Goal: Task Accomplishment & Management: Use online tool/utility

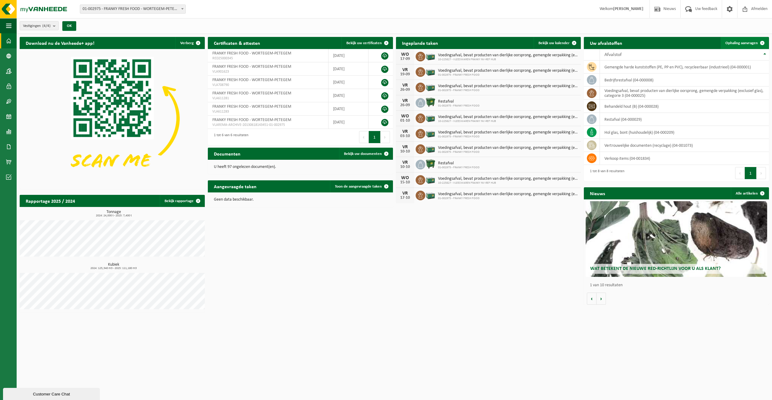
click at [738, 43] on span "Ophaling aanvragen" at bounding box center [741, 43] width 32 height 4
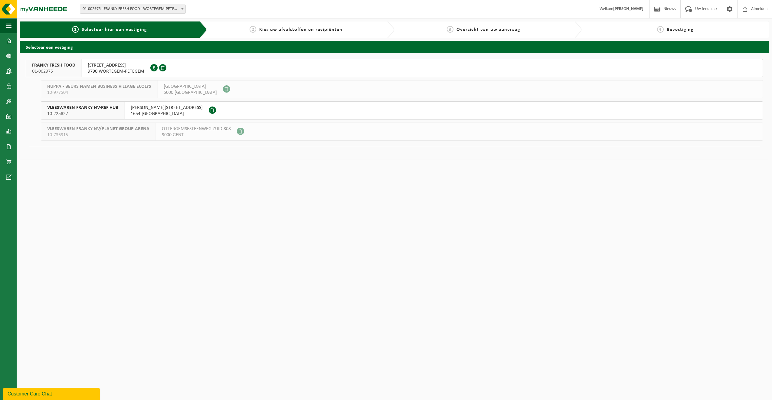
click at [112, 65] on span "WAREGEMSEWEG 28" at bounding box center [116, 65] width 57 height 6
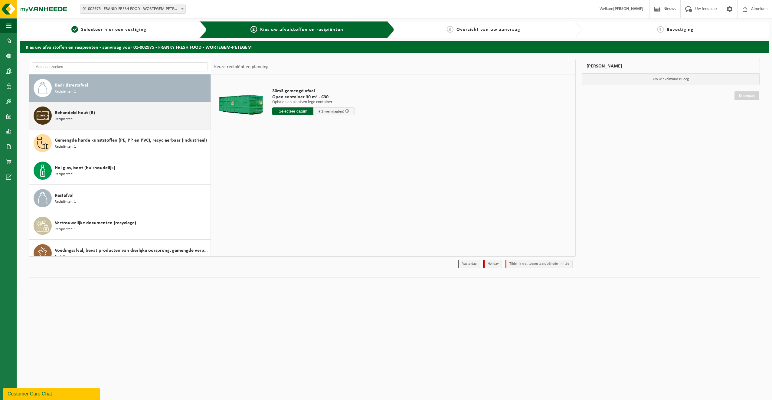
click at [67, 113] on span "Behandeld hout (B)" at bounding box center [75, 112] width 40 height 7
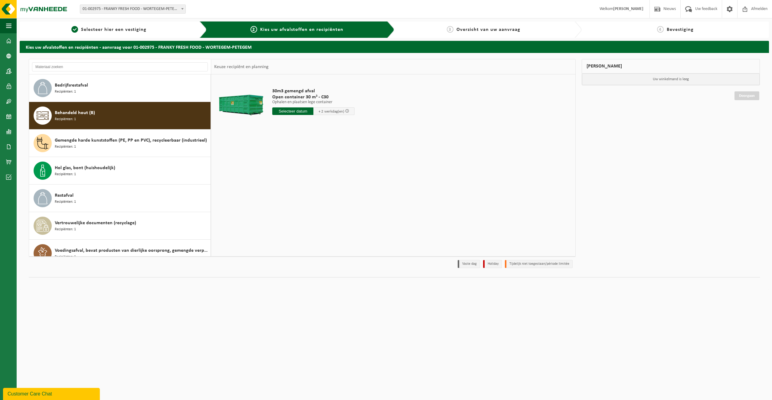
scroll to position [11, 0]
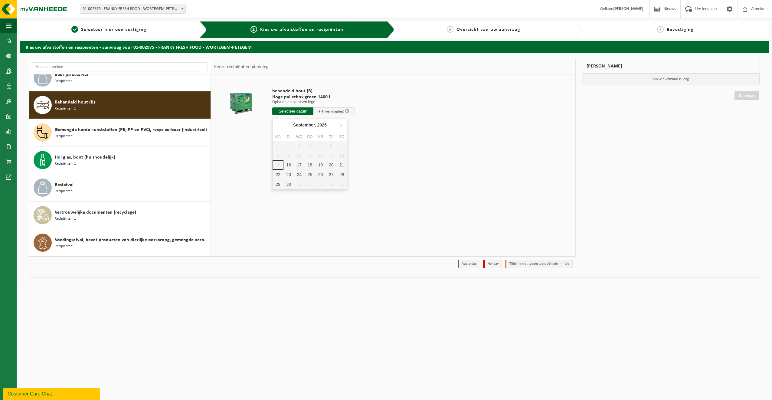
click at [297, 110] on input "text" at bounding box center [292, 111] width 41 height 8
click at [298, 163] on div "17" at bounding box center [299, 165] width 11 height 10
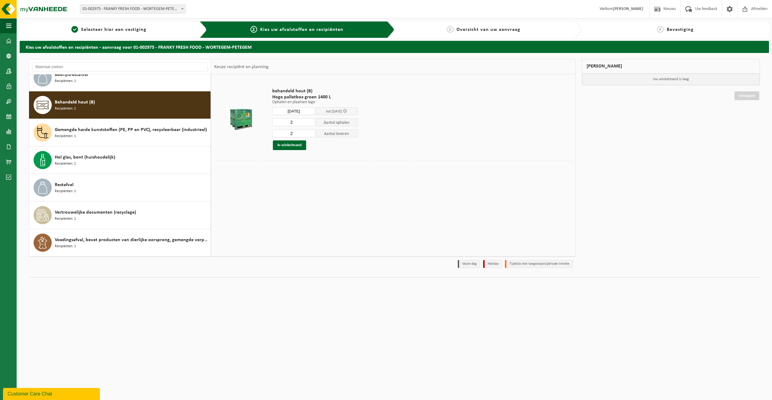
type input "Van 2025-09-17"
click at [291, 144] on button "In winkelmand" at bounding box center [289, 145] width 33 height 10
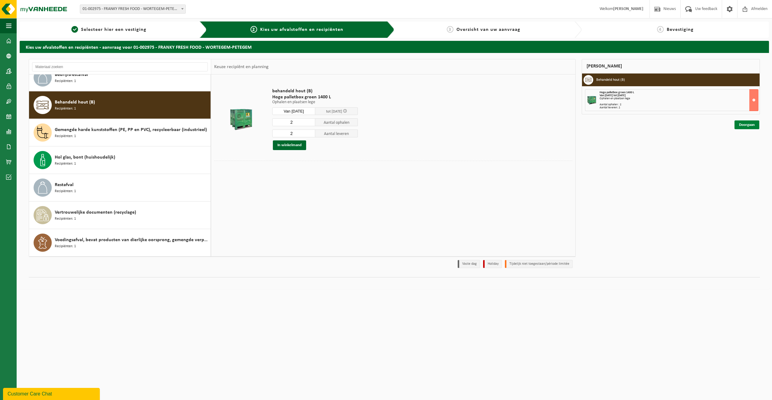
click at [742, 124] on link "Doorgaan" at bounding box center [746, 124] width 25 height 9
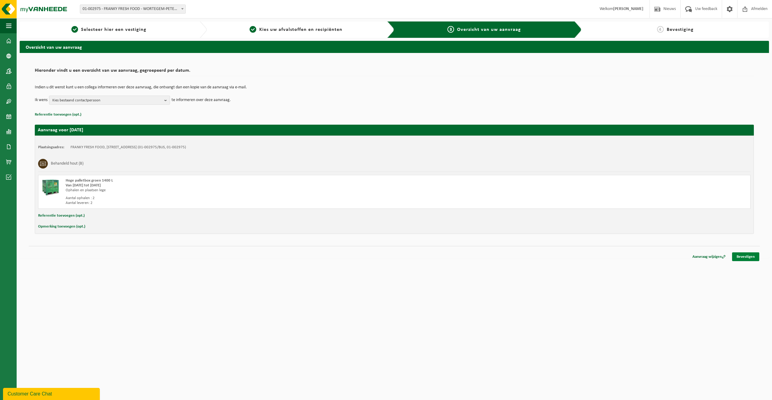
click at [750, 256] on link "Bevestigen" at bounding box center [745, 256] width 27 height 9
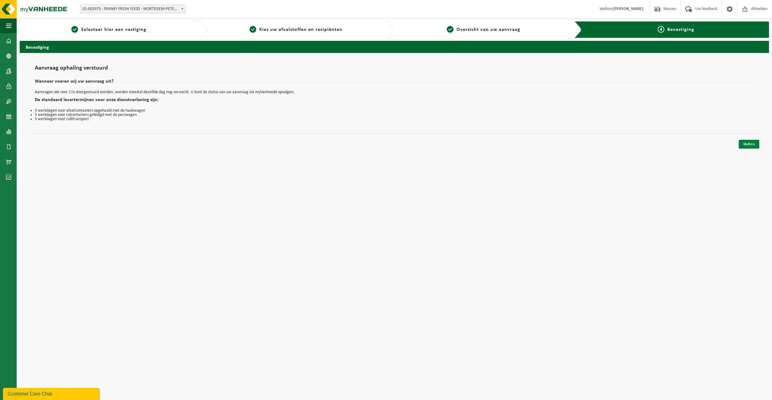
click at [746, 145] on link "Sluiten" at bounding box center [748, 144] width 21 height 9
